Goal: Complete application form

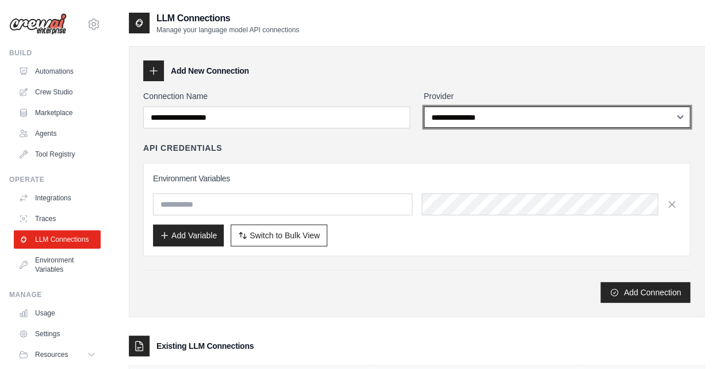
click at [505, 118] on select "**********" at bounding box center [557, 116] width 267 height 21
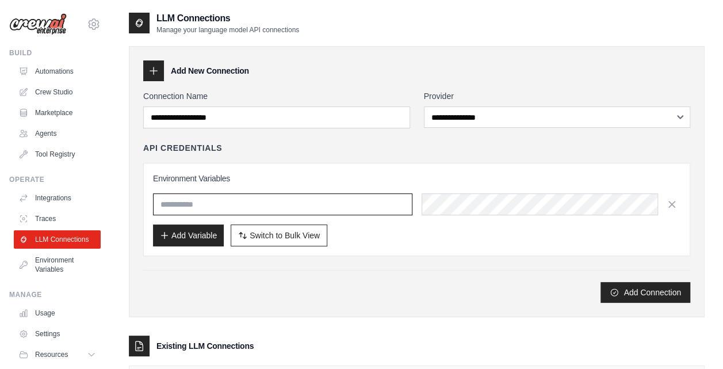
click at [347, 208] on input "text" at bounding box center [282, 204] width 259 height 22
